Goal: Transaction & Acquisition: Book appointment/travel/reservation

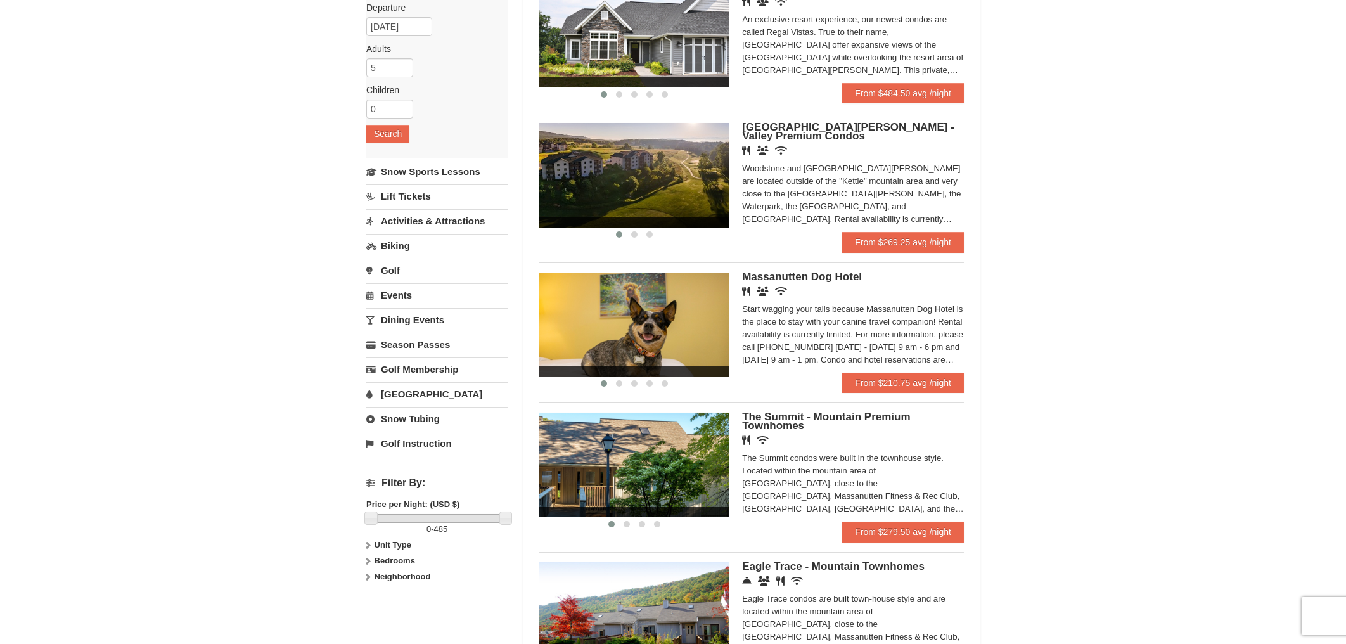
scroll to position [158, 0]
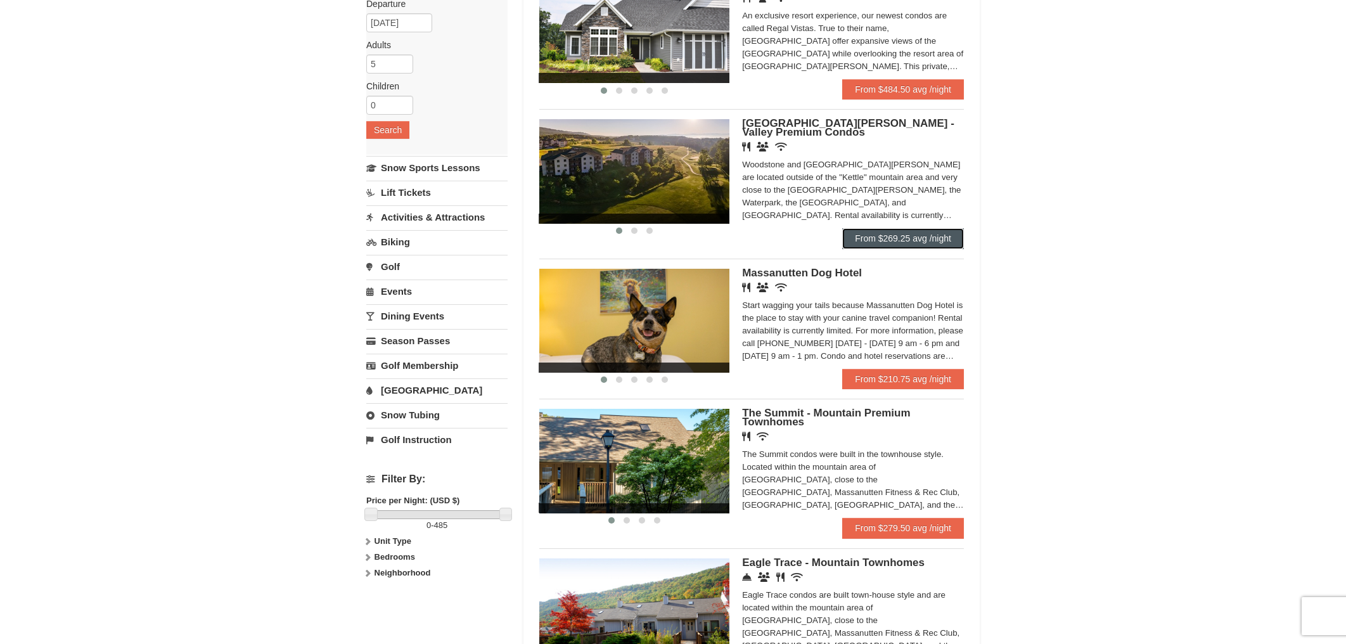
click at [912, 238] on link "From $269.25 avg /night" at bounding box center [904, 238] width 122 height 20
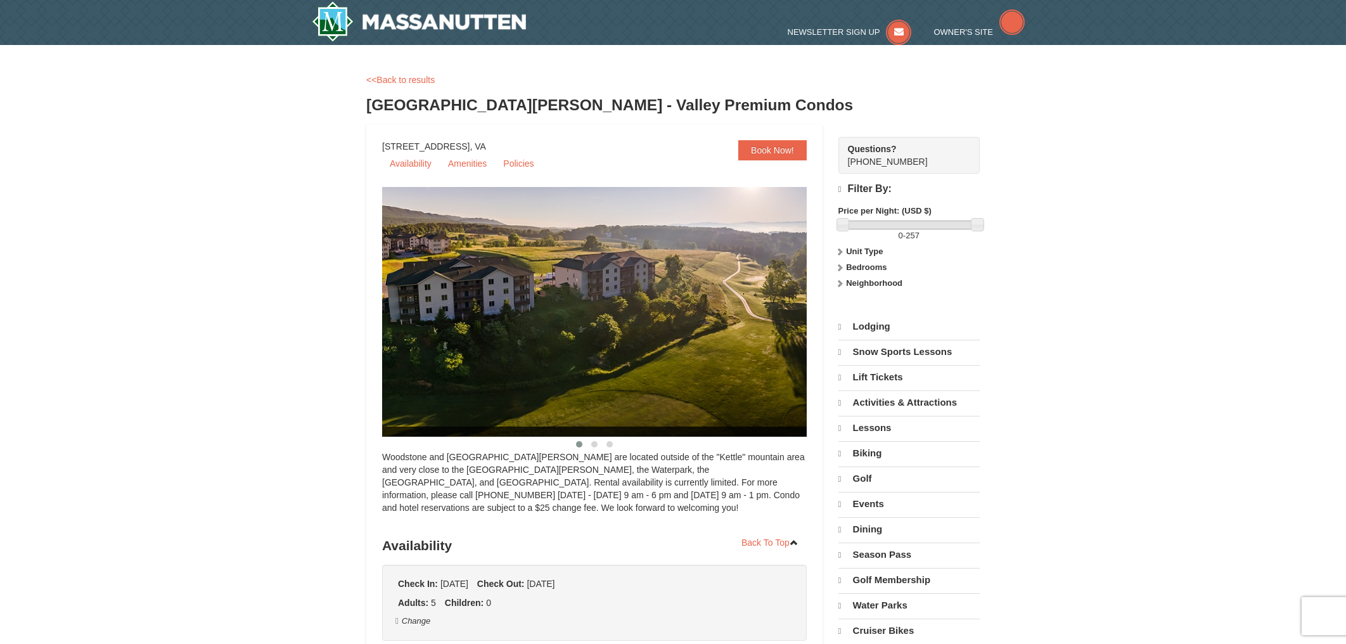
select select "10"
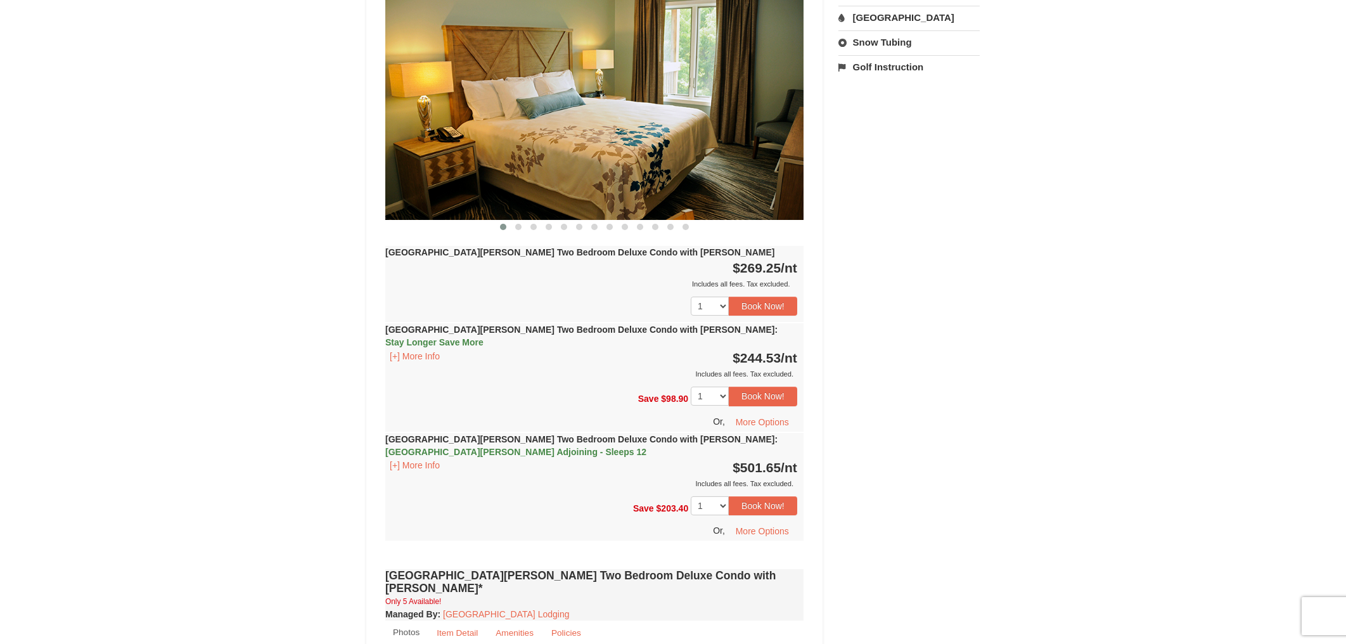
scroll to position [553, 0]
click at [780, 498] on button "Book Now!" at bounding box center [763, 507] width 68 height 19
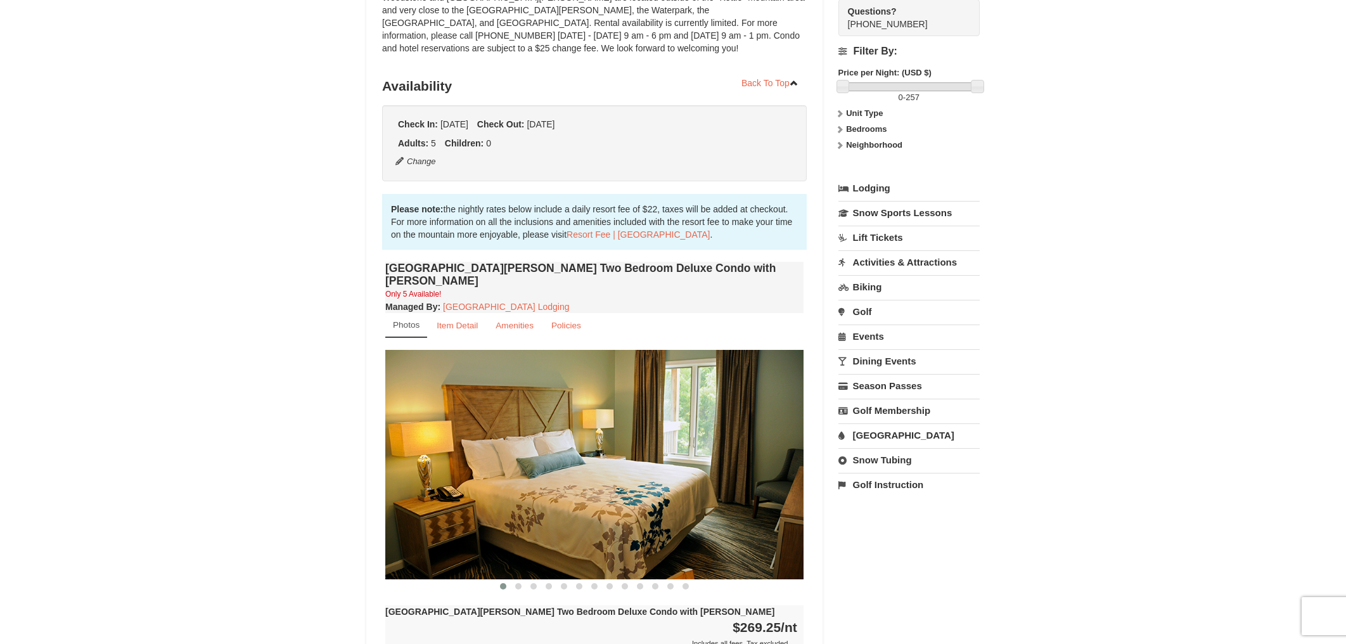
scroll to position [124, 0]
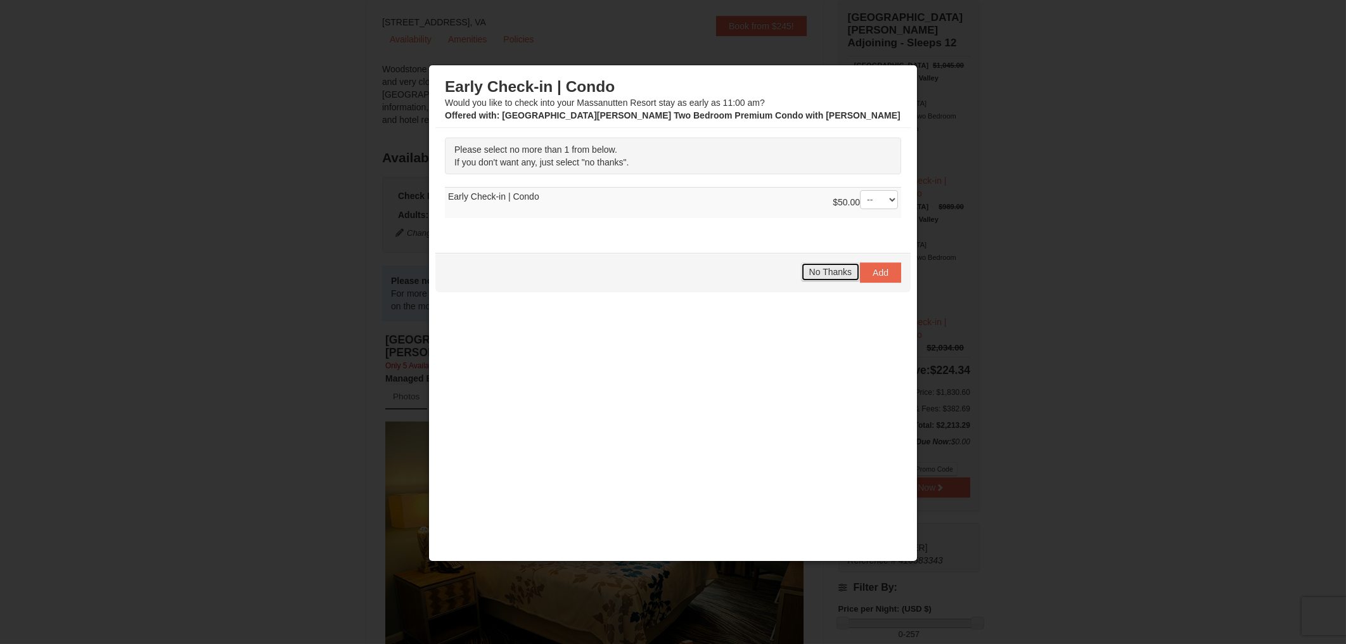
click at [830, 273] on span "No Thanks" at bounding box center [831, 272] width 42 height 10
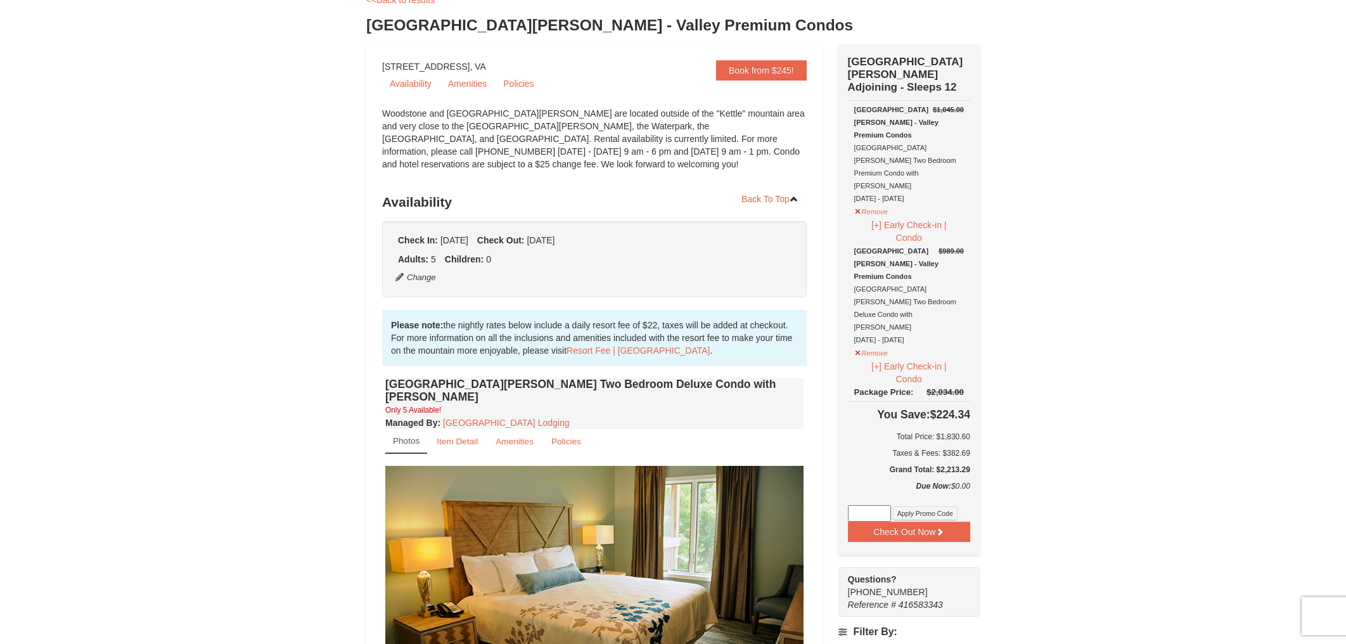
scroll to position [44, 0]
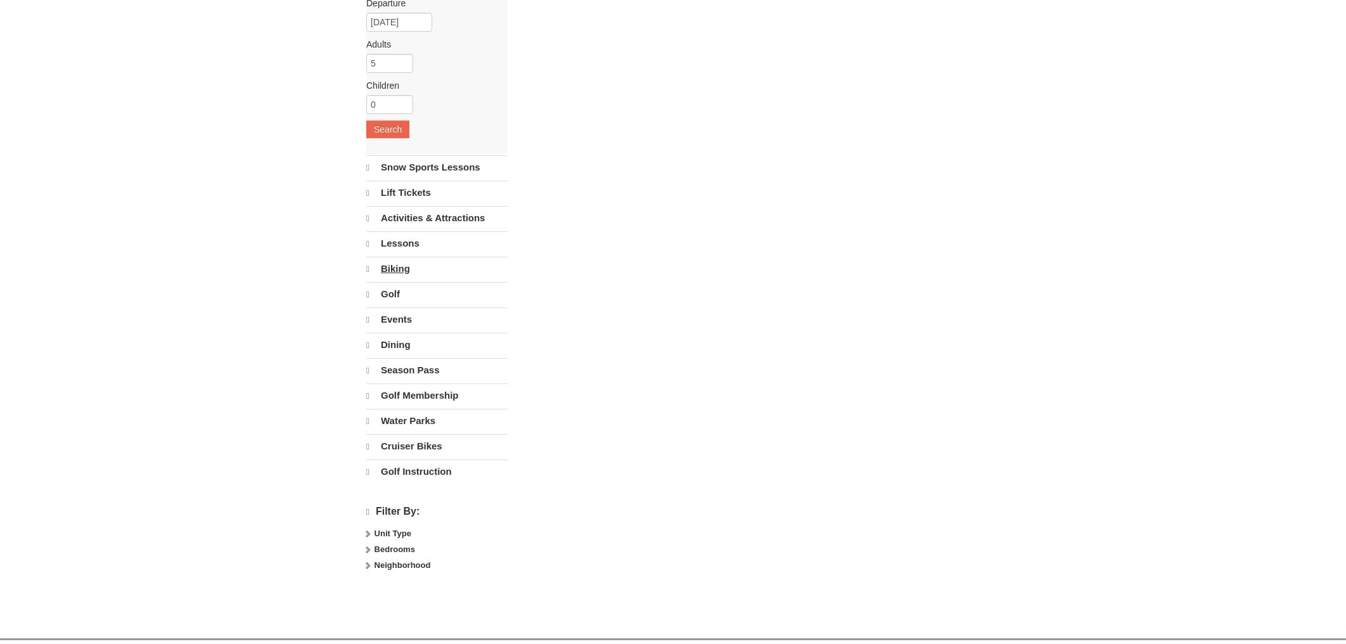
select select "10"
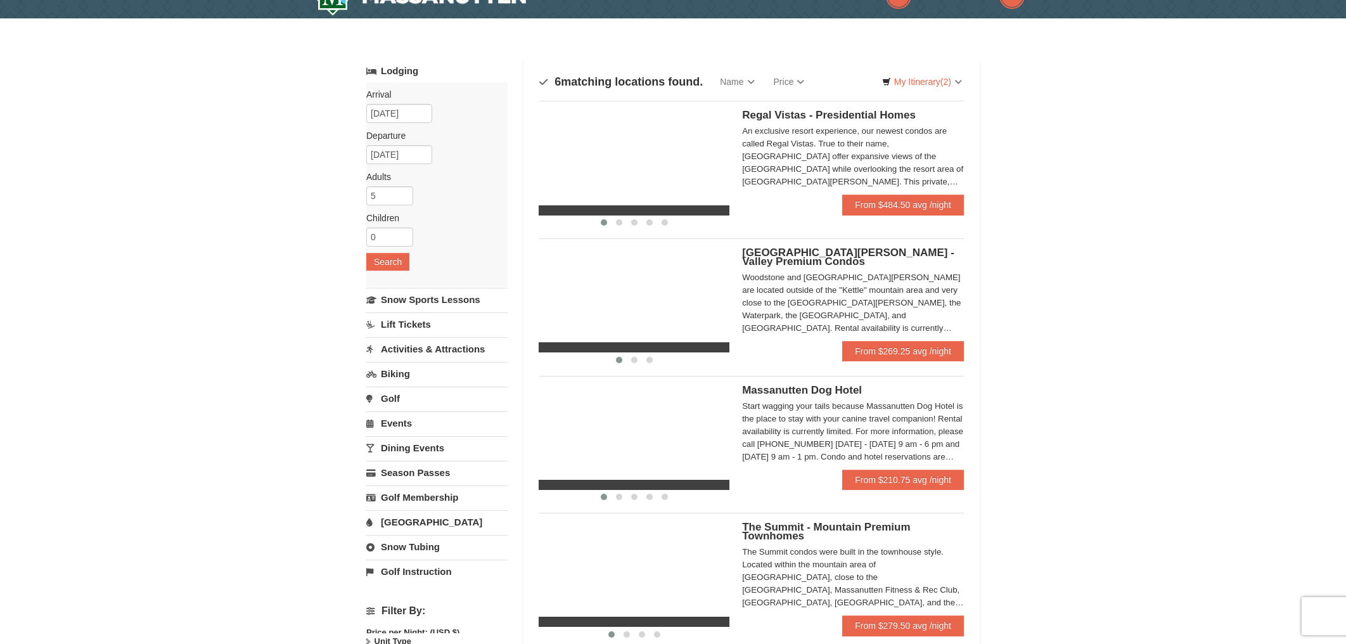
scroll to position [1, 0]
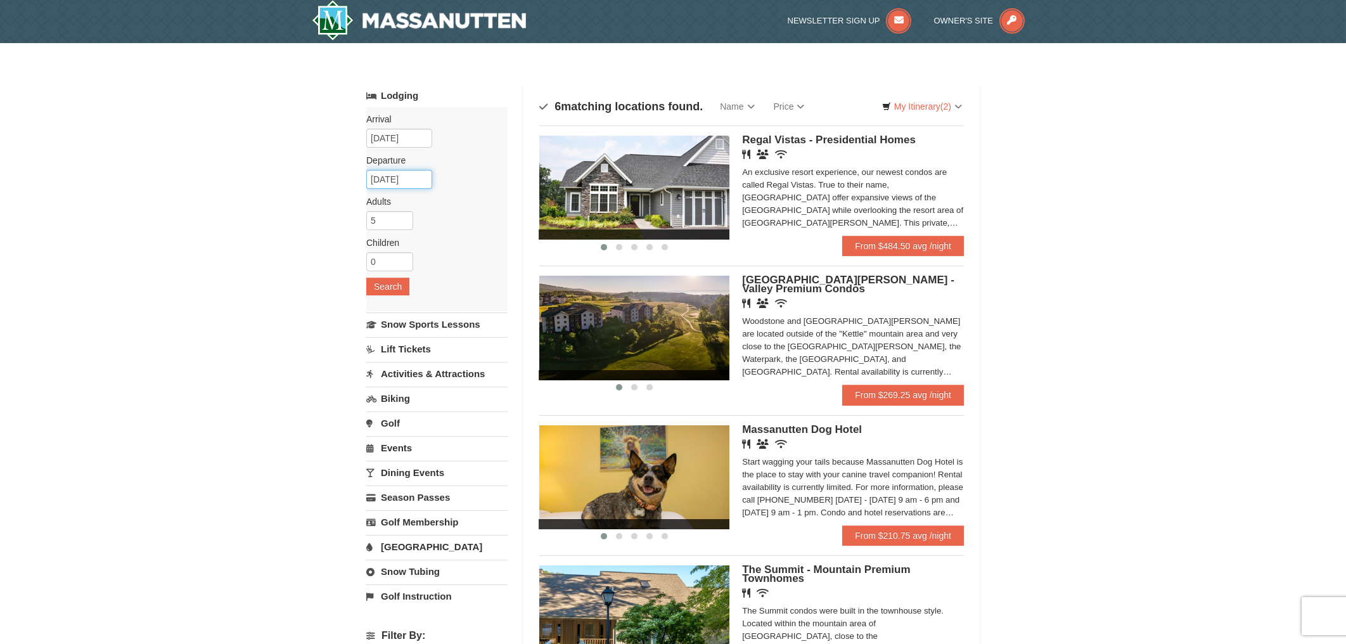
click at [413, 181] on input "11/30/2025" at bounding box center [399, 179] width 66 height 19
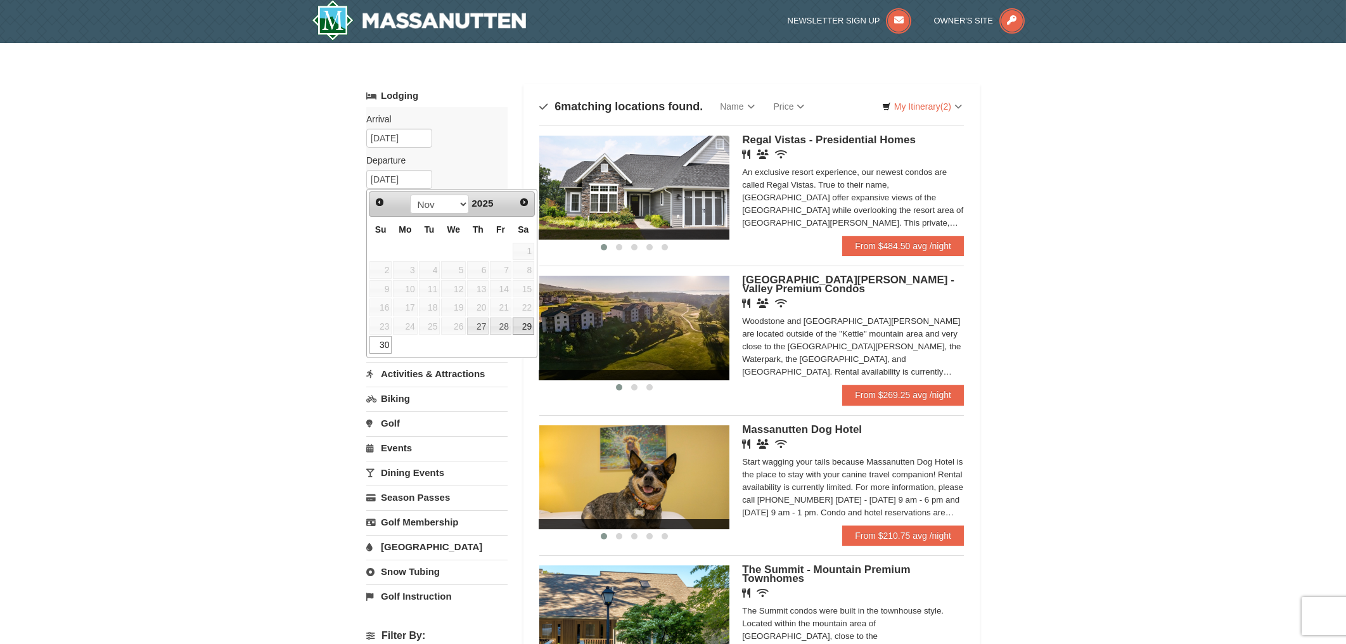
click at [526, 330] on link "29" at bounding box center [524, 327] width 22 height 18
type input "[DATE]"
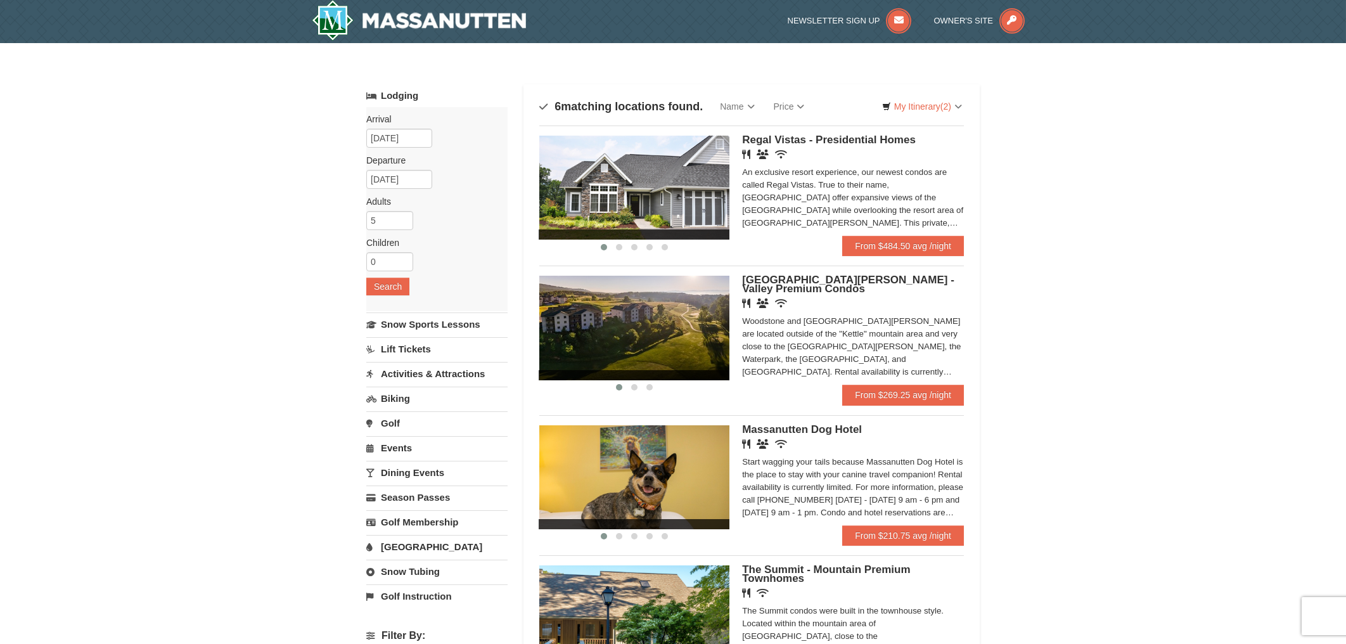
click at [526, 330] on div "Sort By Name Name (A to Z) Name (Z to A) Price Price (Low to High) Price (High …" at bounding box center [752, 537] width 456 height 907
click at [399, 290] on button "Search" at bounding box center [387, 287] width 43 height 18
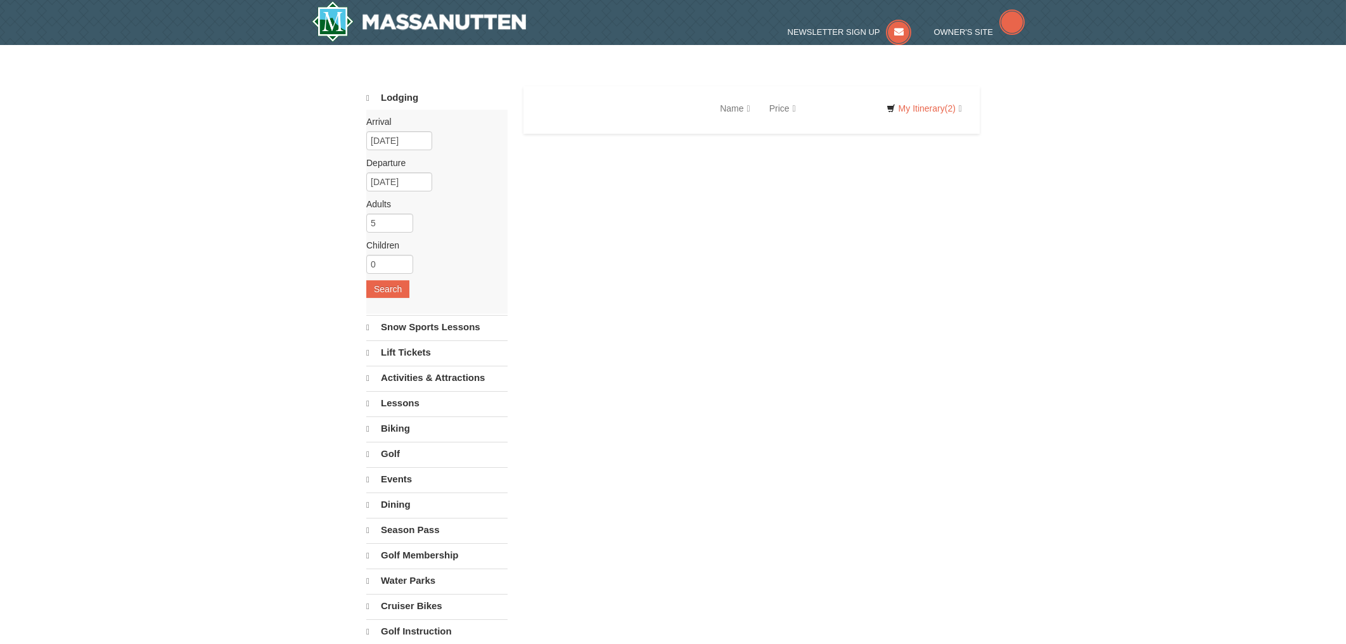
select select "10"
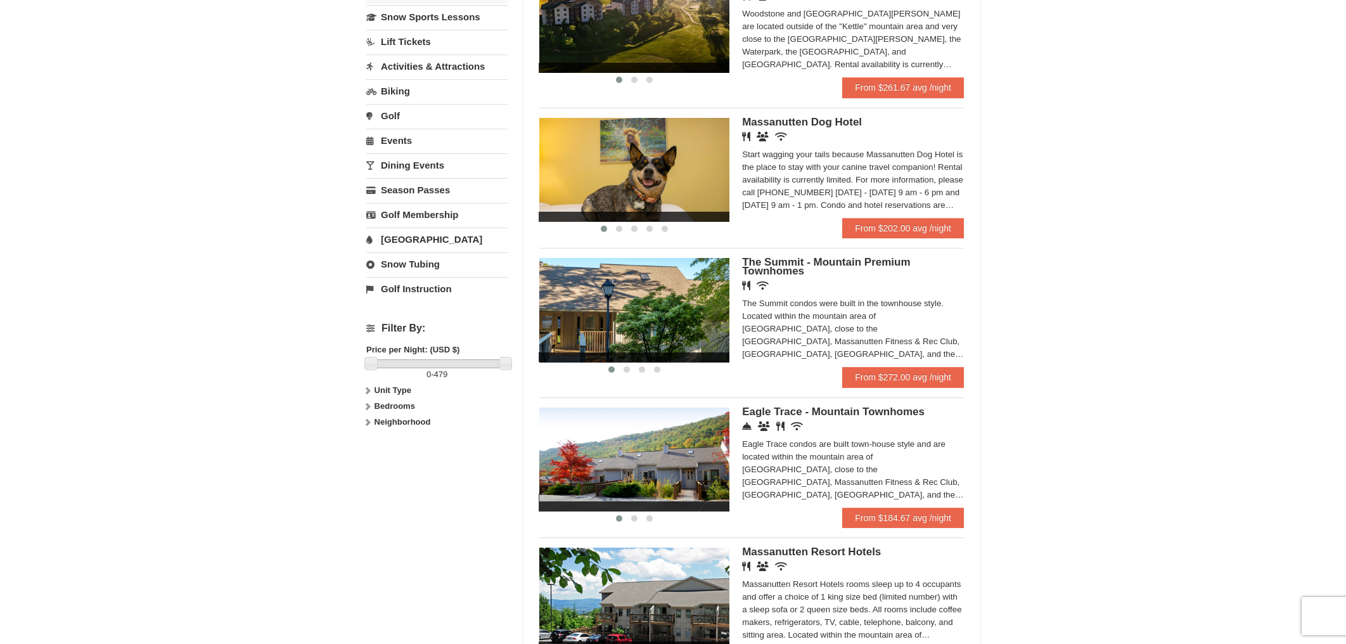
scroll to position [238, 0]
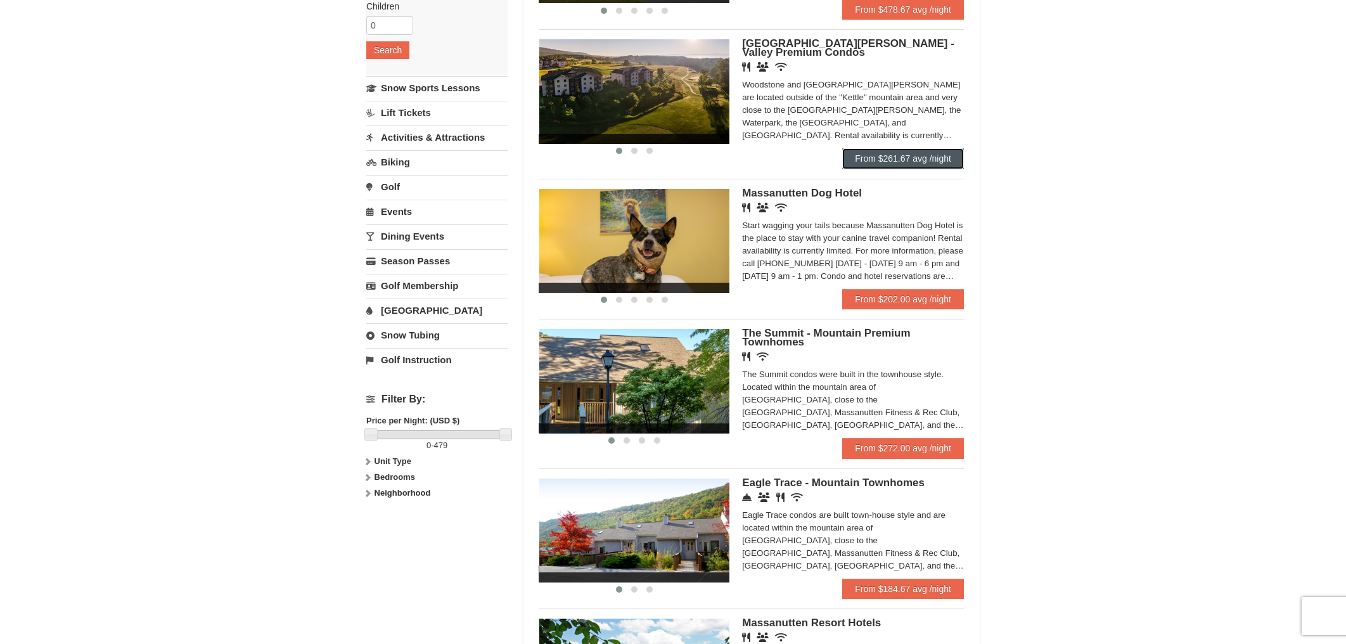
click at [893, 164] on link "From $261.67 avg /night" at bounding box center [904, 158] width 122 height 20
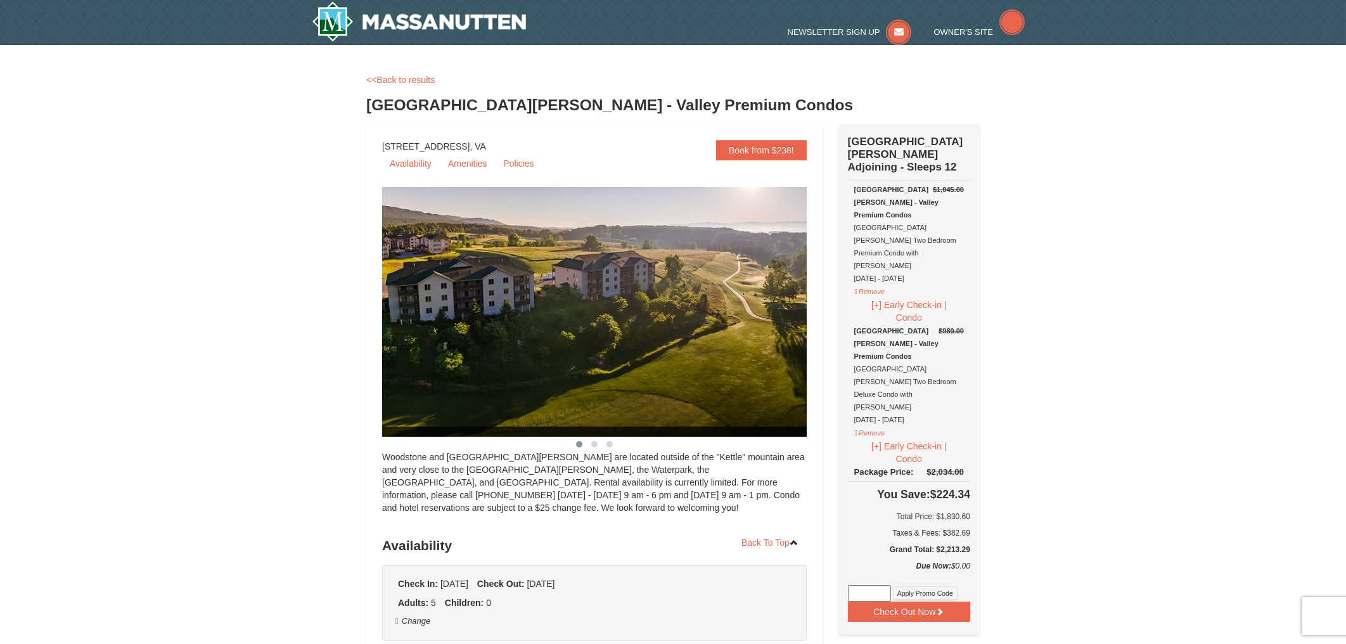
select select "10"
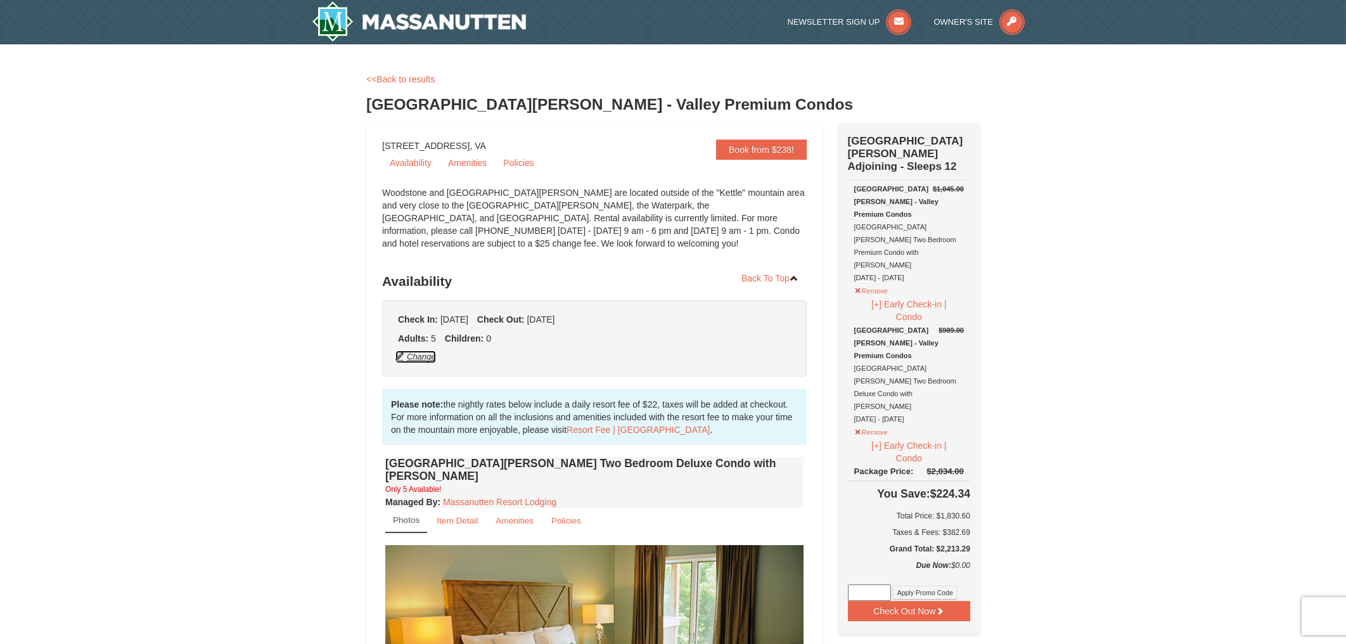
click at [423, 356] on button "Change" at bounding box center [416, 357] width 42 height 14
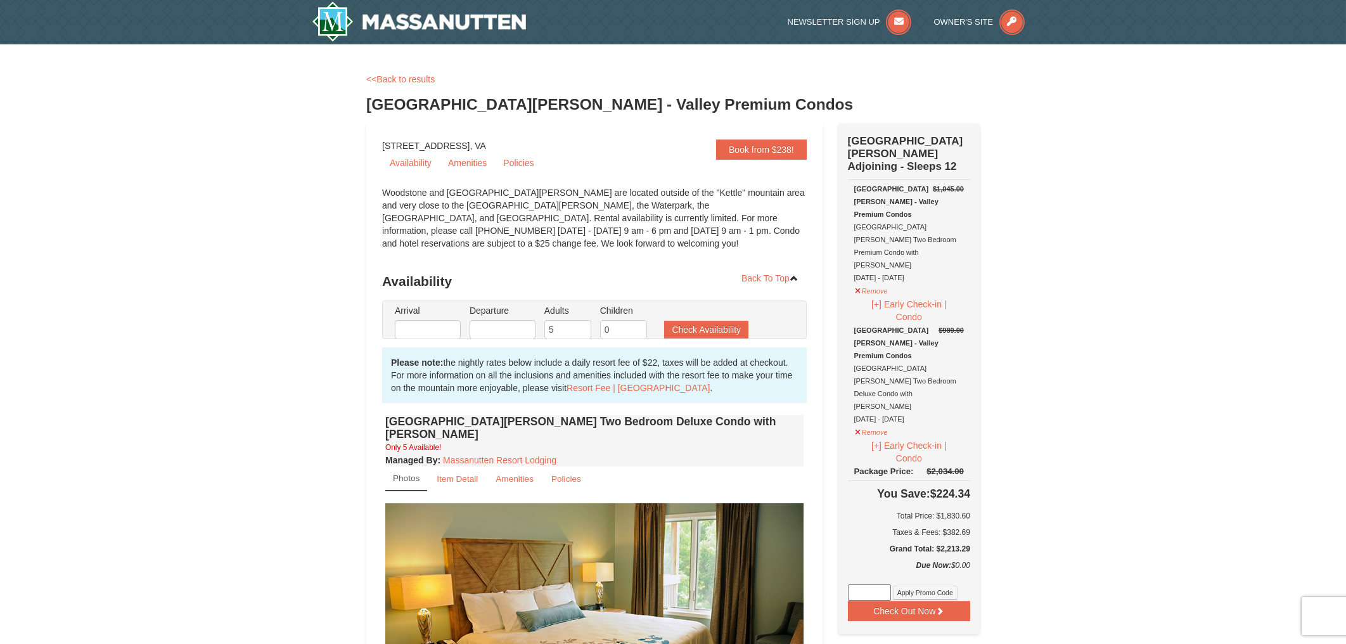
type input "[DATE]"
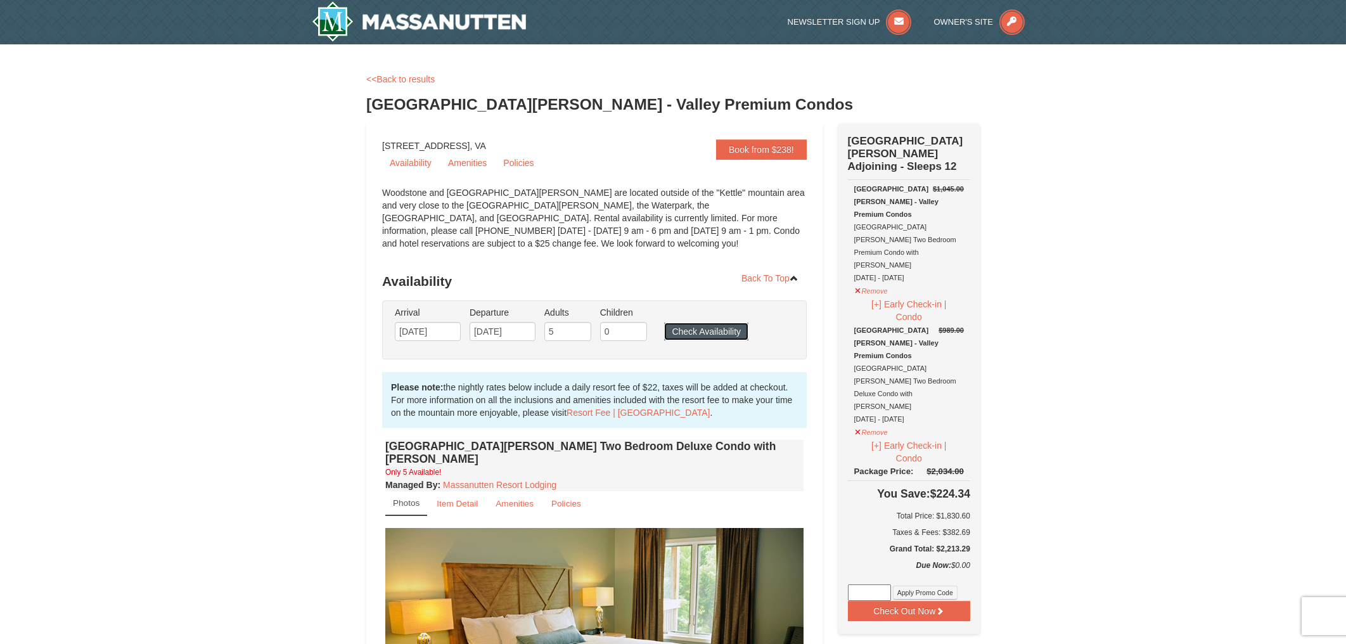
click at [705, 333] on button "Check Availability" at bounding box center [706, 332] width 84 height 18
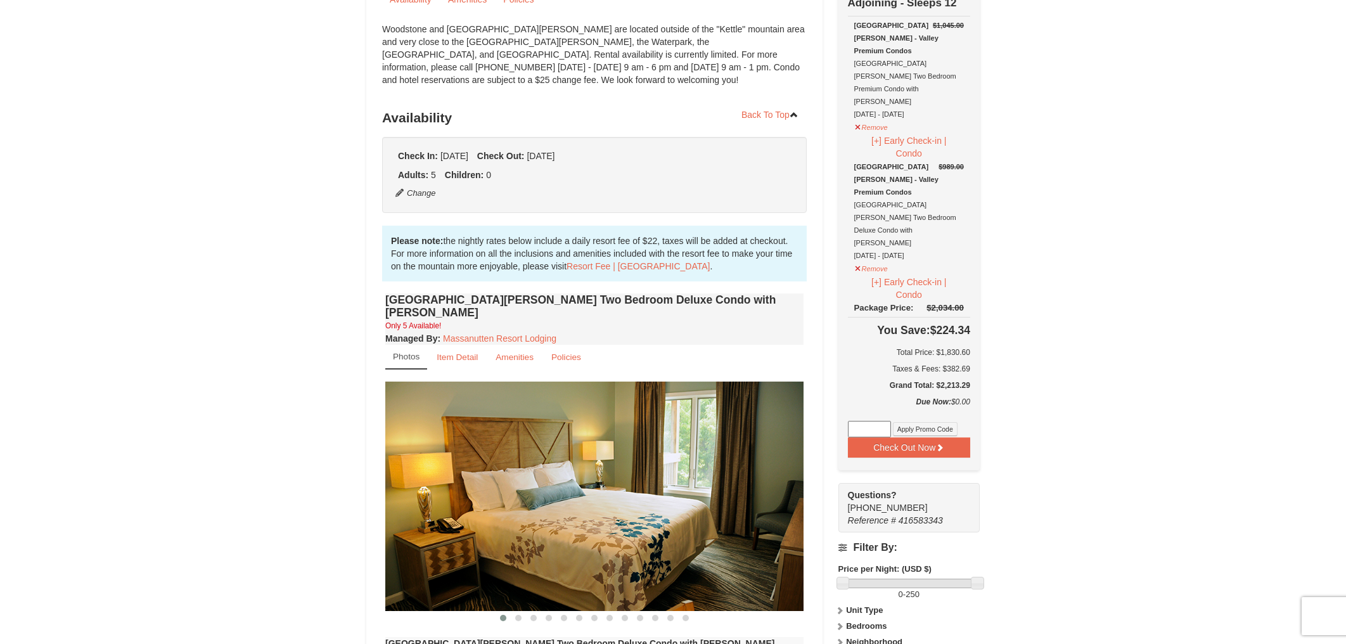
scroll to position [18, 0]
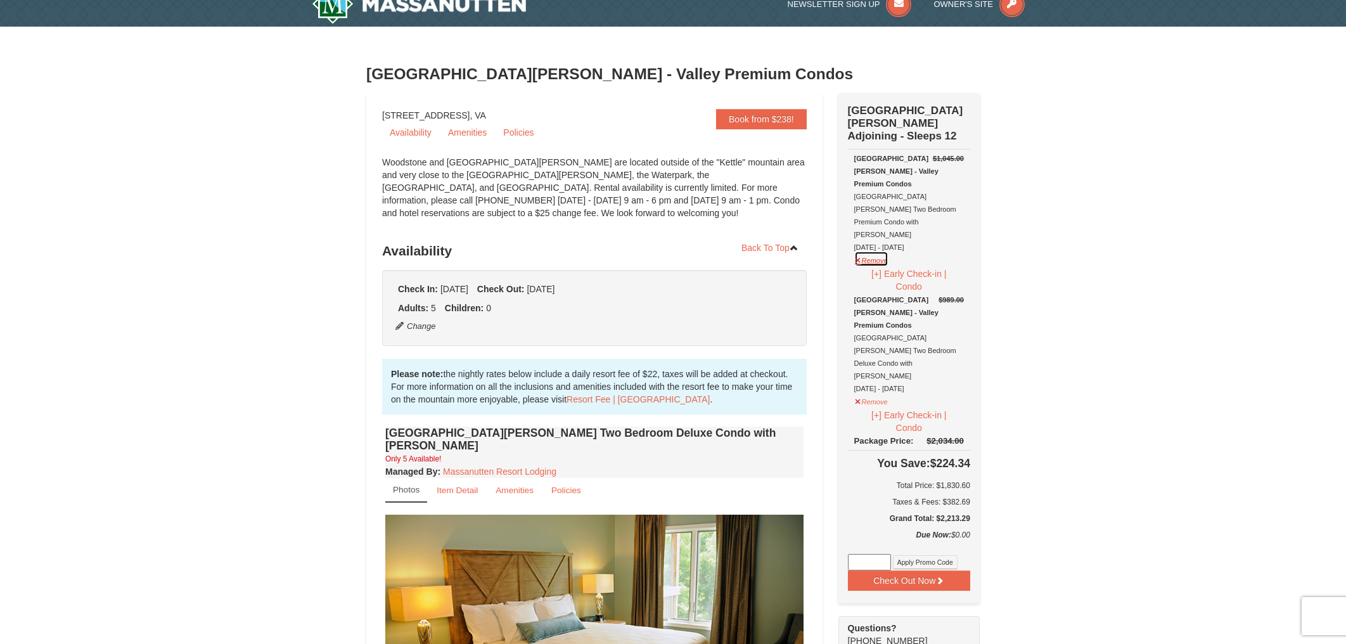
click at [869, 251] on button "Remove" at bounding box center [872, 259] width 34 height 16
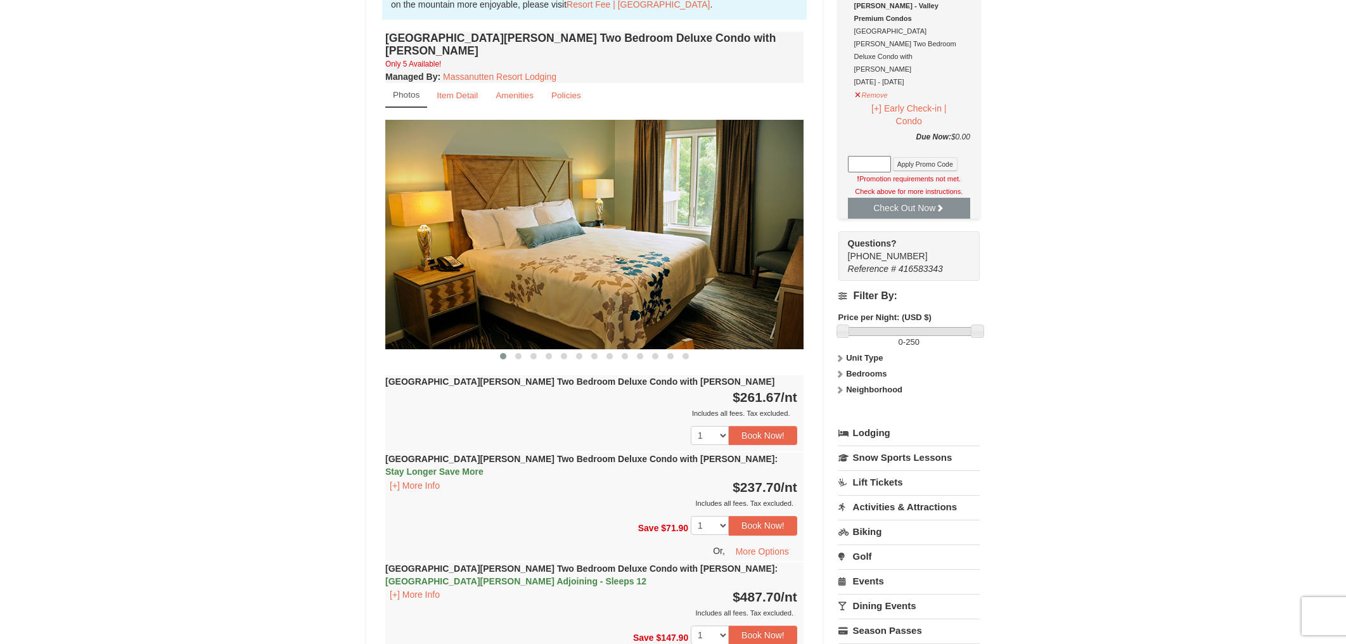
scroll to position [494, 0]
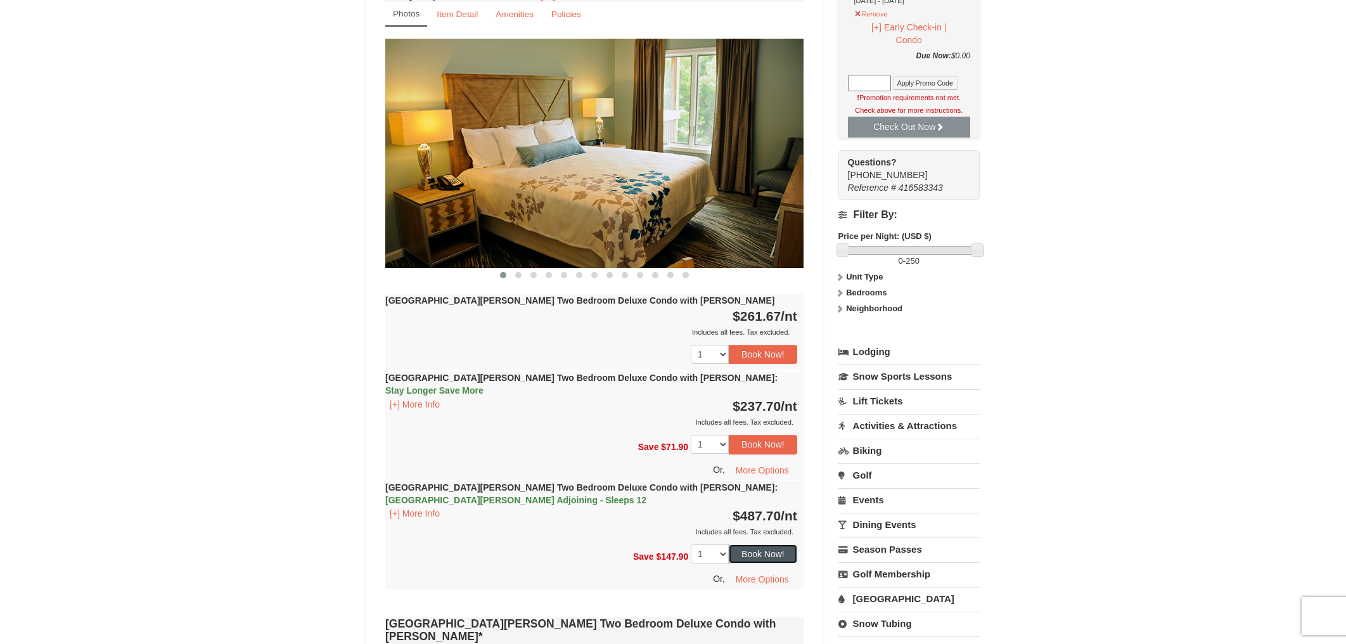
click at [752, 545] on button "Book Now!" at bounding box center [763, 554] width 68 height 19
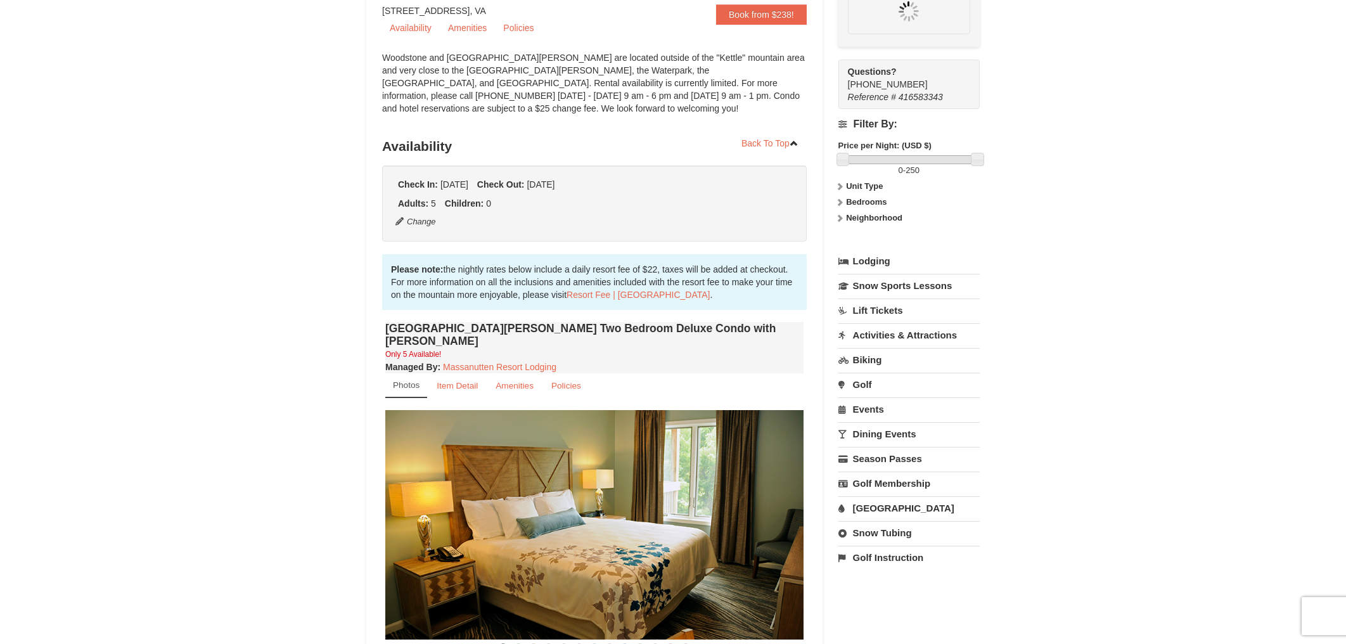
scroll to position [110, 0]
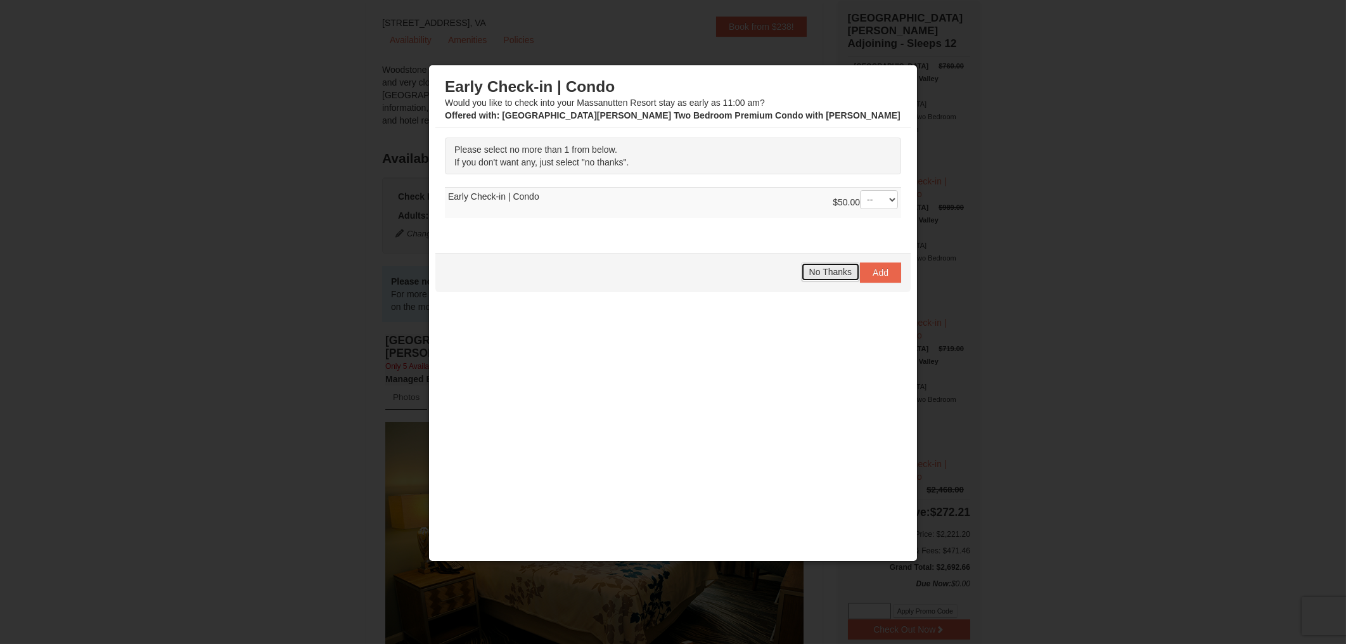
click at [839, 275] on span "No Thanks" at bounding box center [831, 272] width 42 height 10
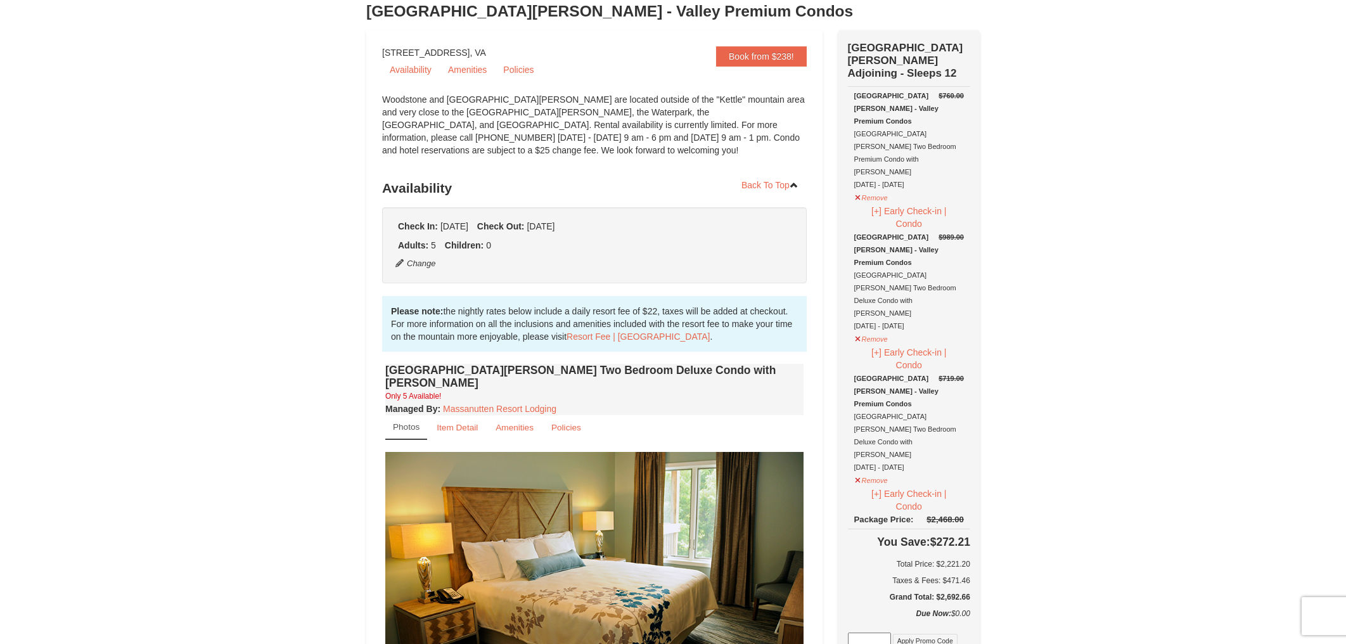
scroll to position [79, 0]
click at [877, 331] on button "Remove" at bounding box center [872, 339] width 34 height 16
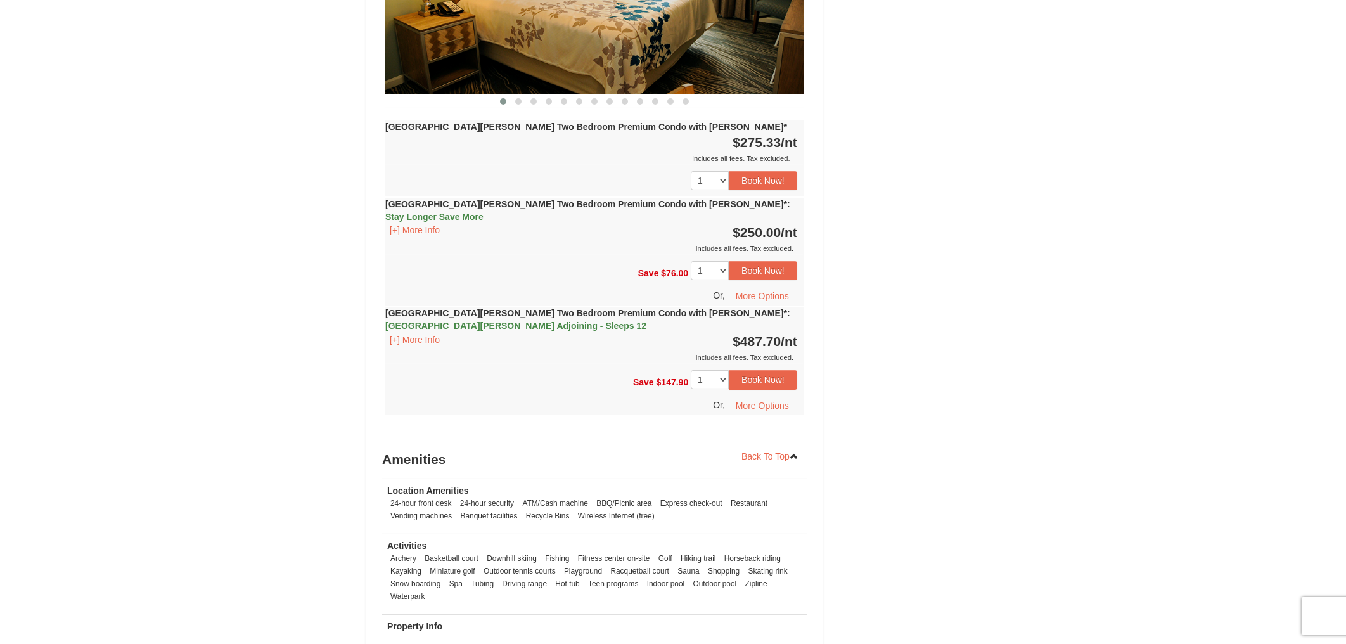
scroll to position [2773, 0]
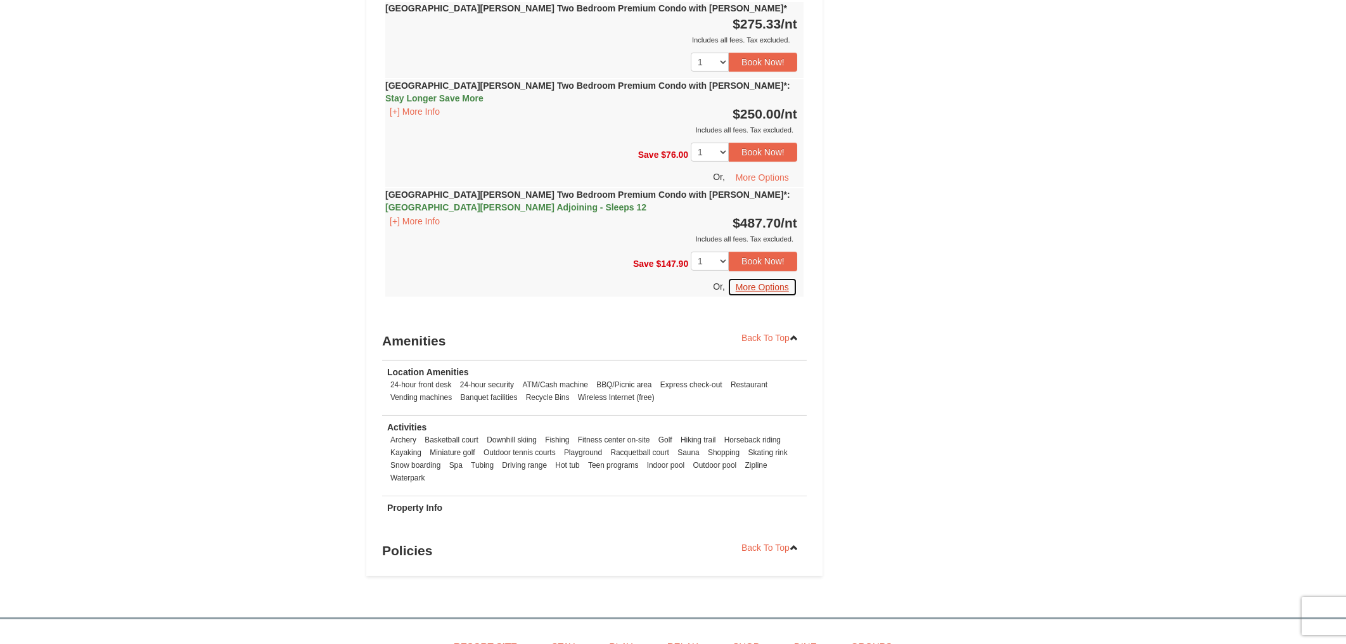
click at [766, 278] on button "More Options" at bounding box center [763, 287] width 70 height 19
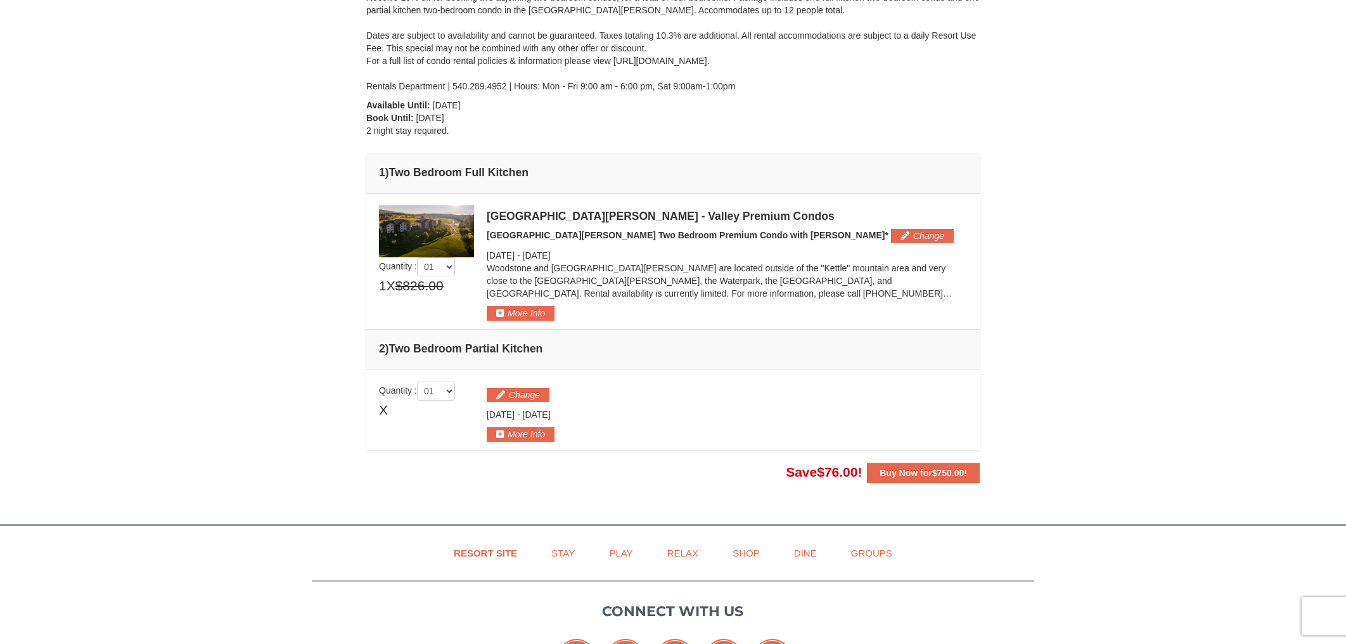
scroll to position [158, 0]
